Goal: Obtain resource: Download file/media

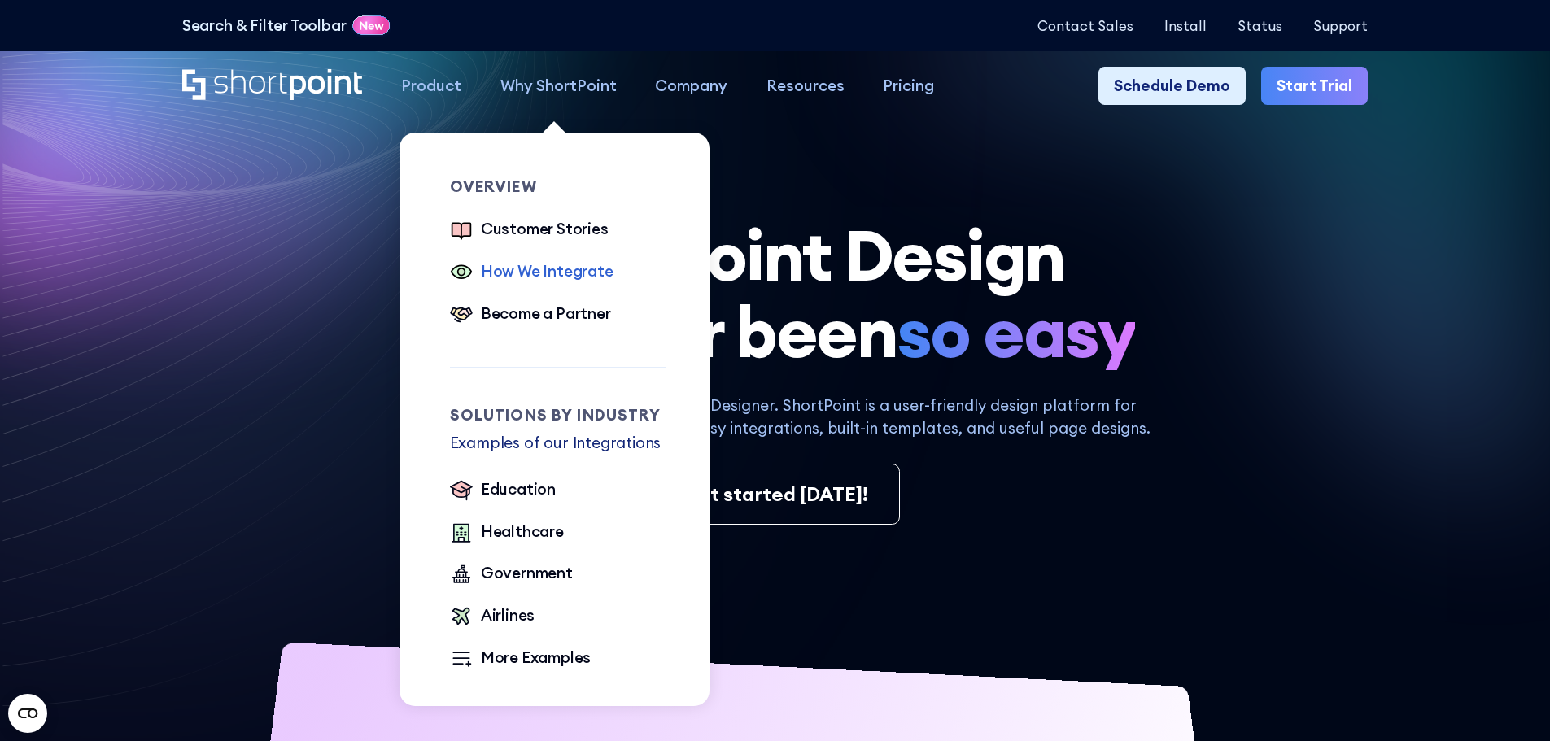
click at [571, 277] on div "How We Integrate" at bounding box center [547, 272] width 133 height 24
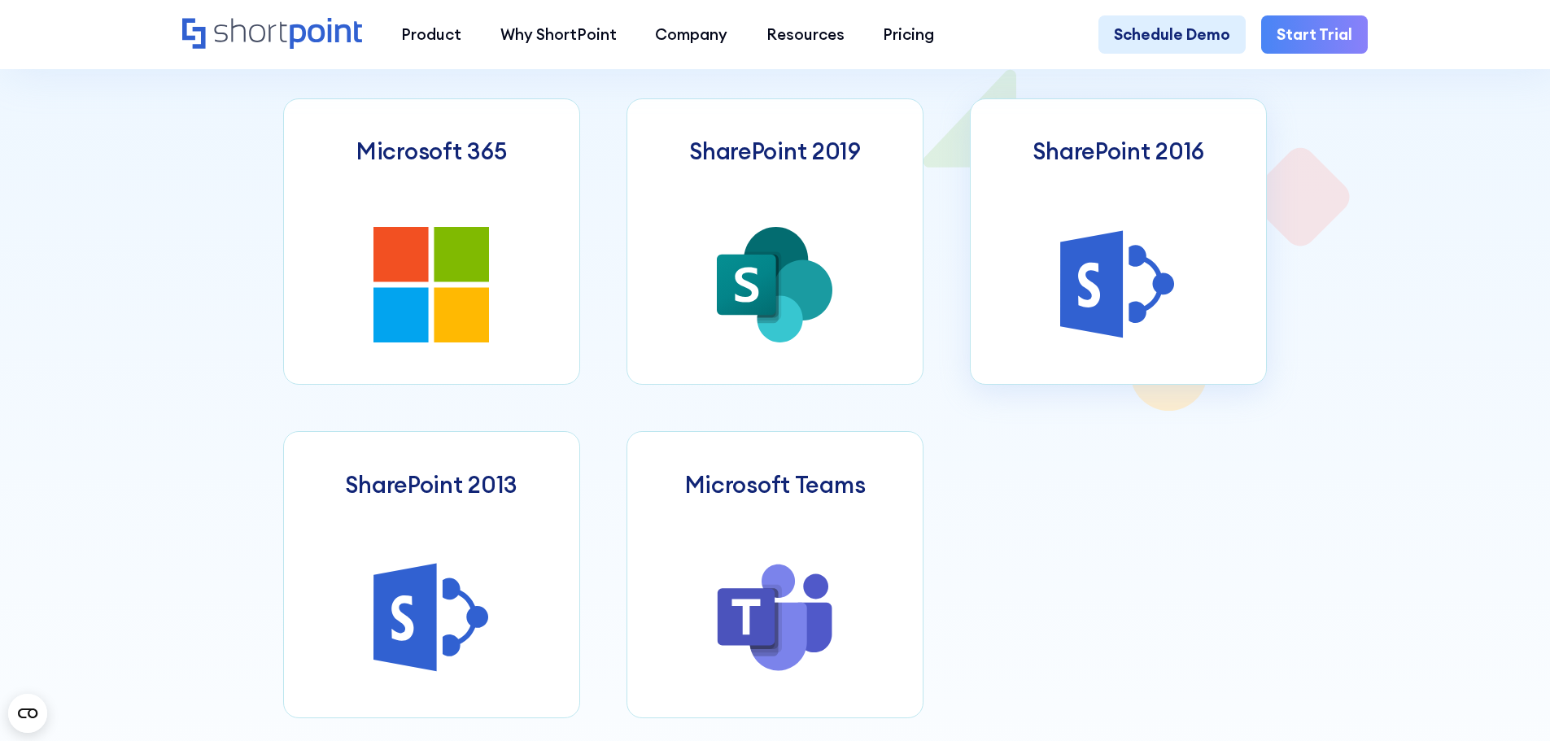
scroll to position [976, 0]
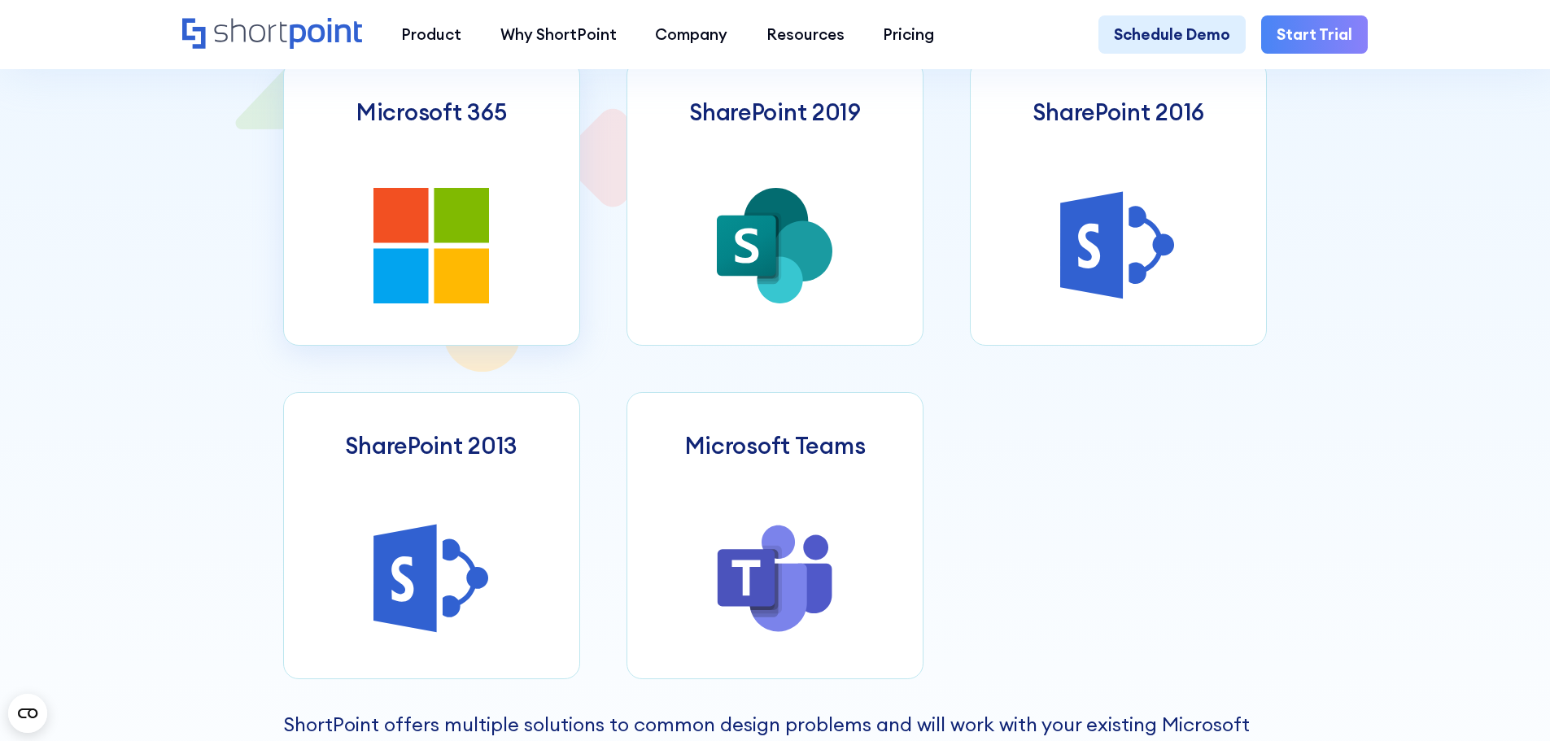
click at [373, 232] on icon at bounding box center [400, 215] width 55 height 55
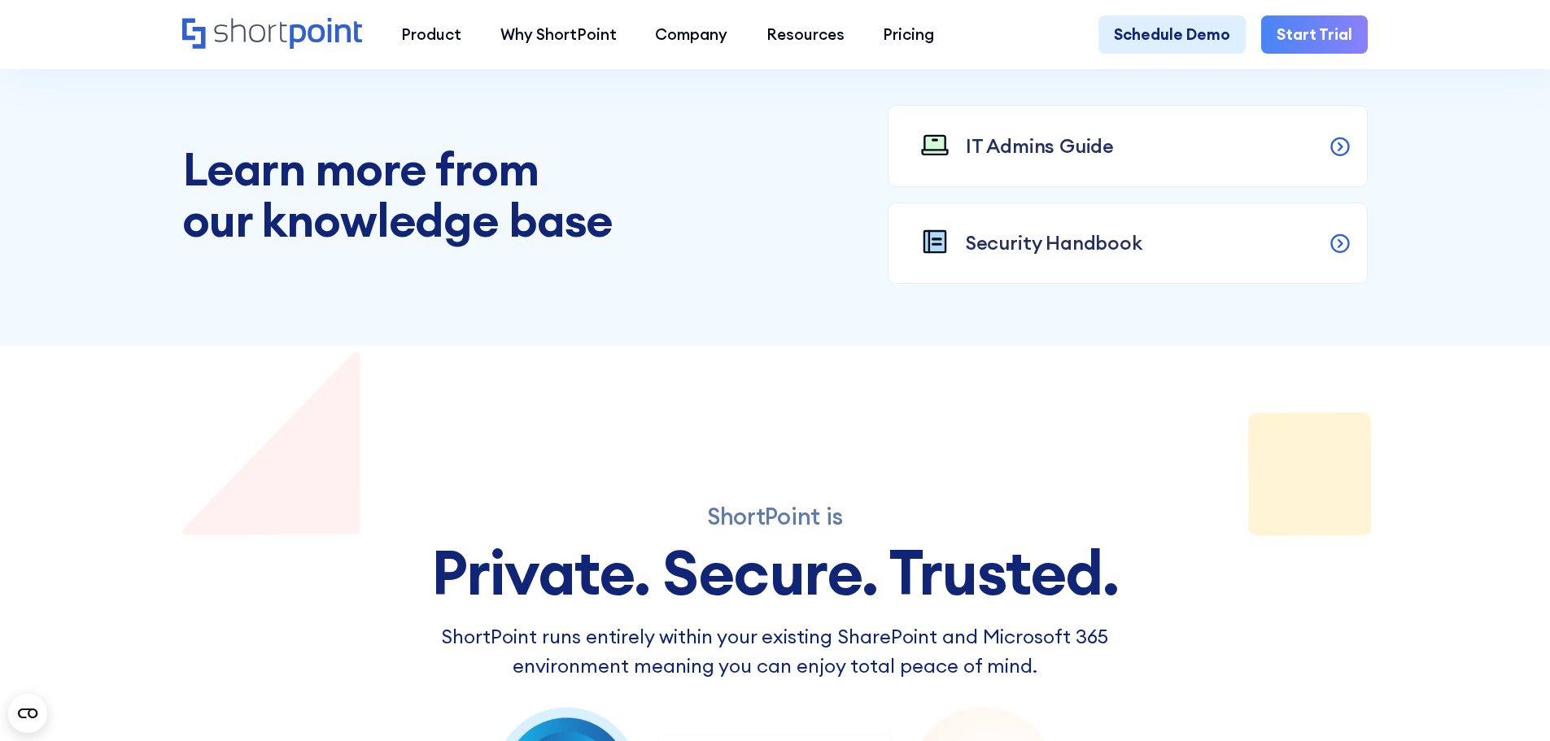
scroll to position [2034, 0]
click at [1050, 160] on p "IT Admins Guide" at bounding box center [1040, 145] width 148 height 29
